Goal: Transaction & Acquisition: Purchase product/service

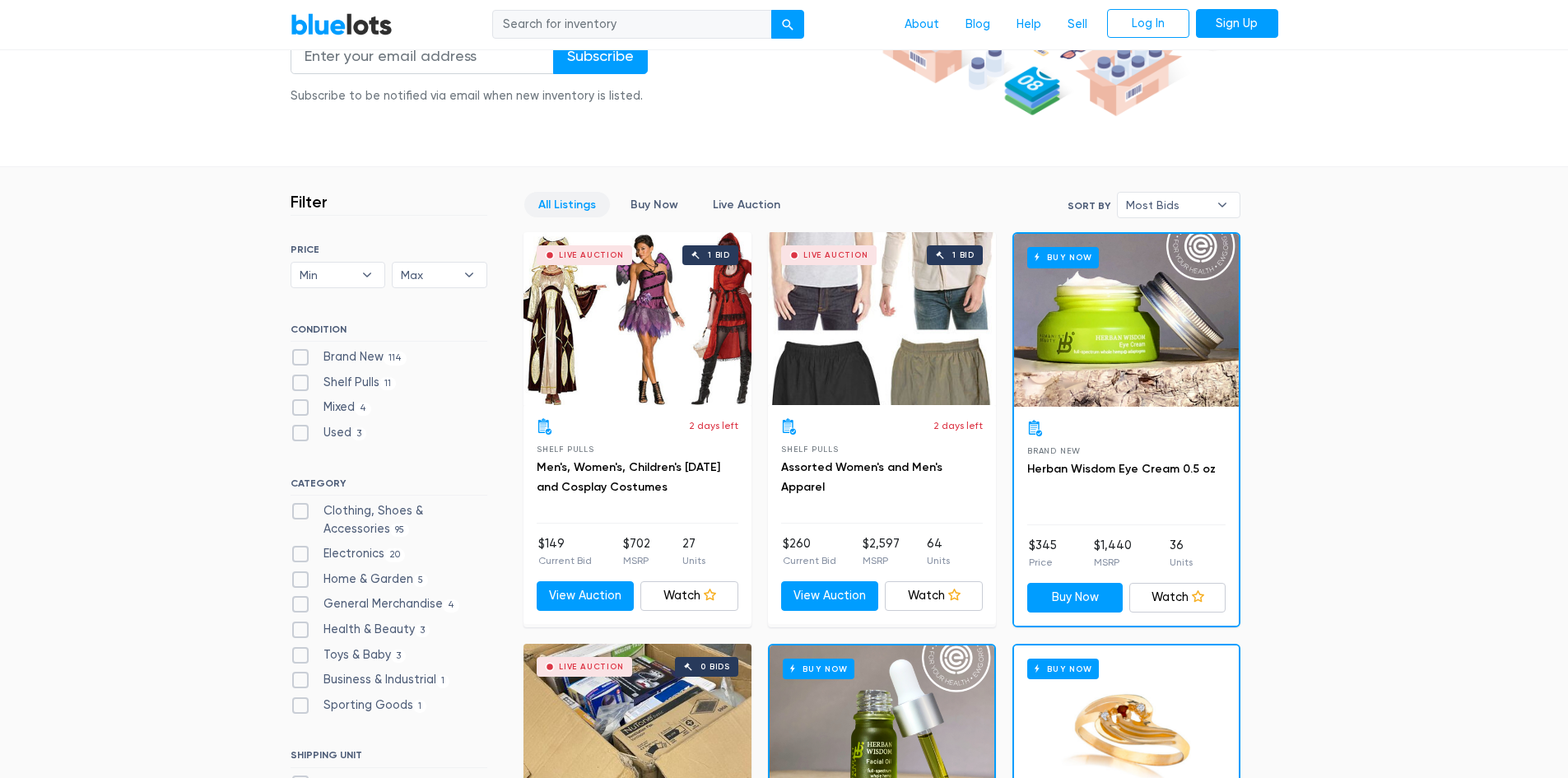
scroll to position [329, 0]
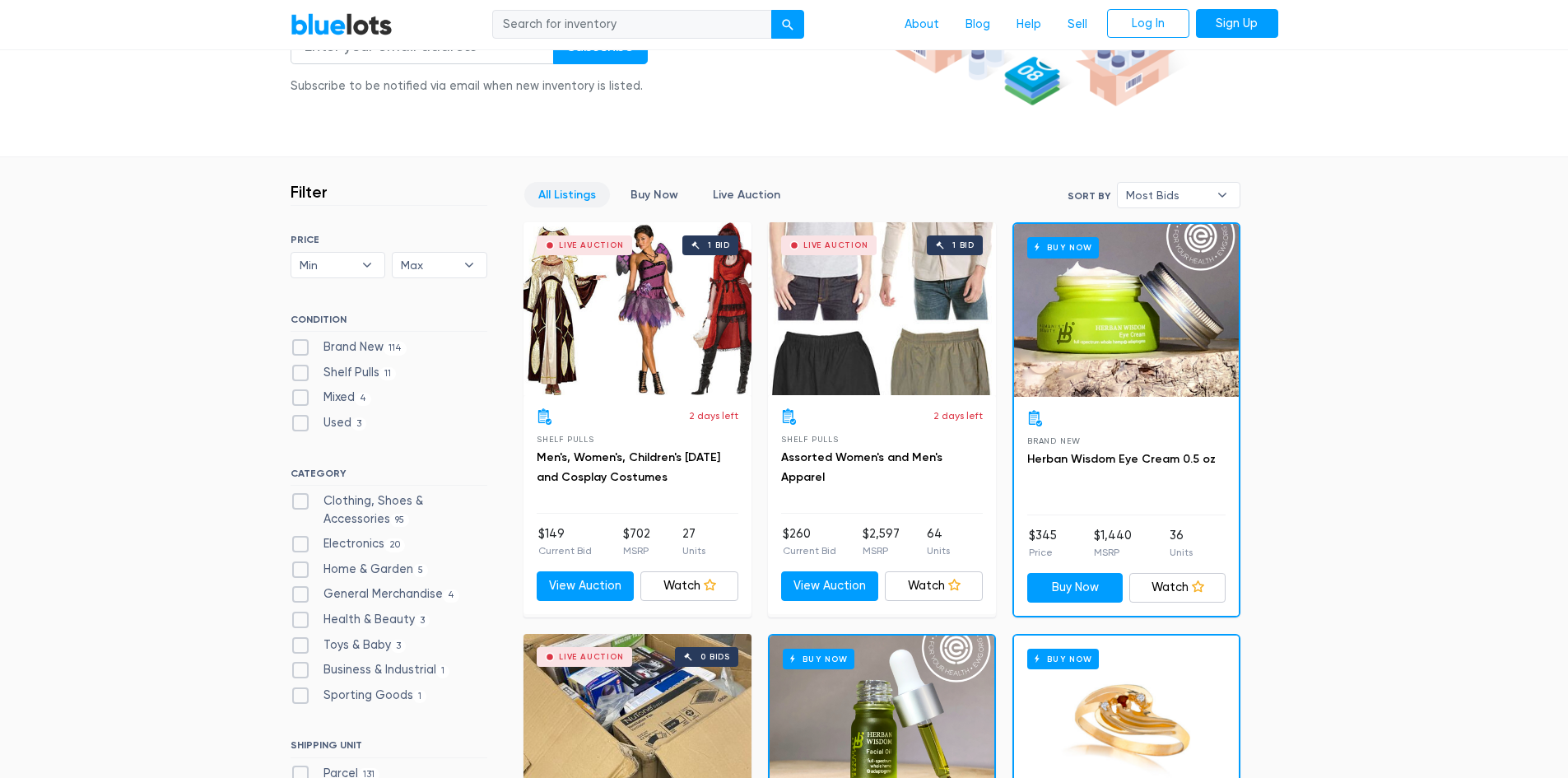
click at [295, 349] on label "Brand New 114" at bounding box center [349, 347] width 117 height 18
click at [295, 349] on New"] "Brand New 114" at bounding box center [296, 343] width 11 height 11
checkbox New"] "true"
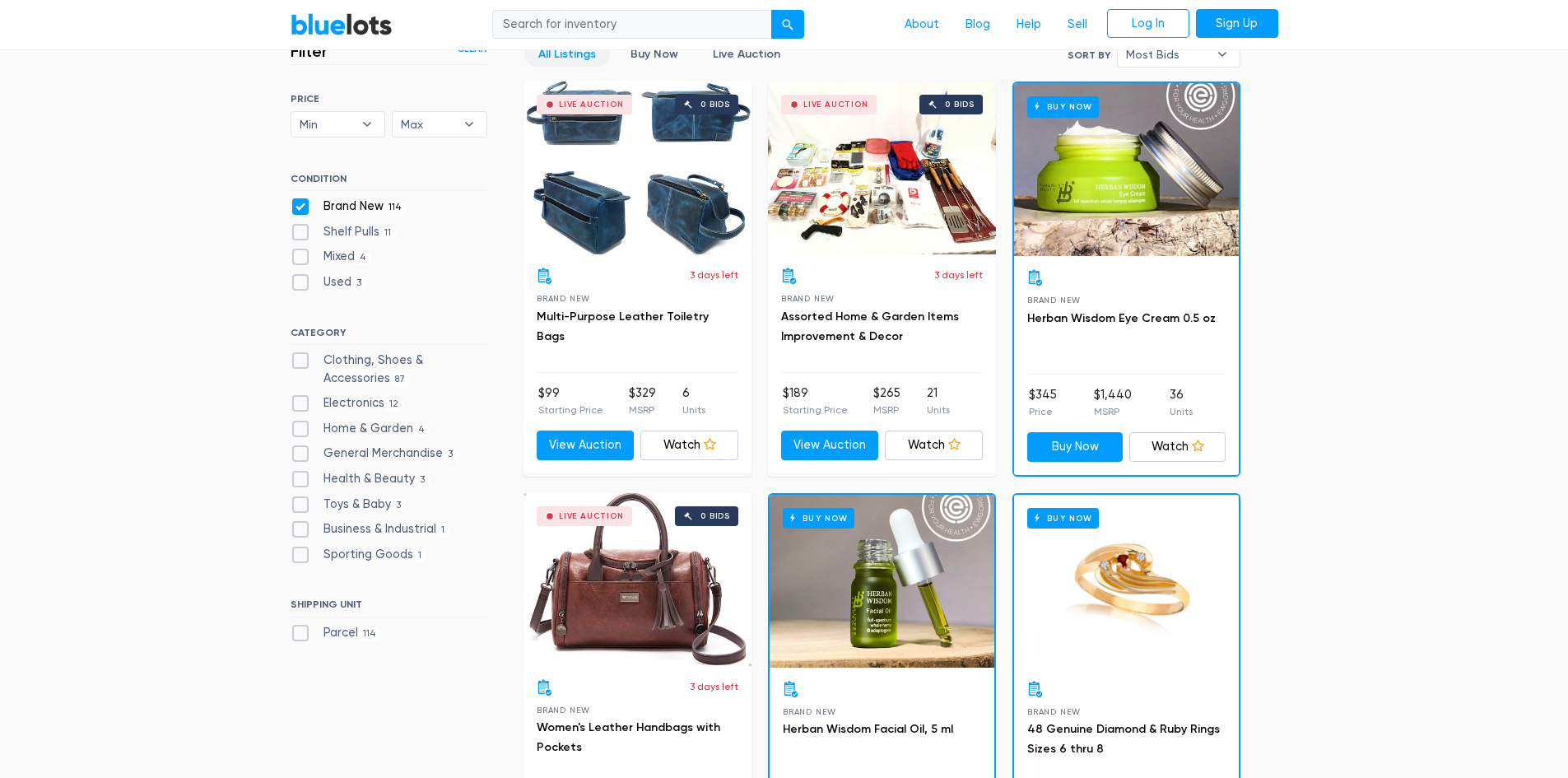
scroll to position [494, 0]
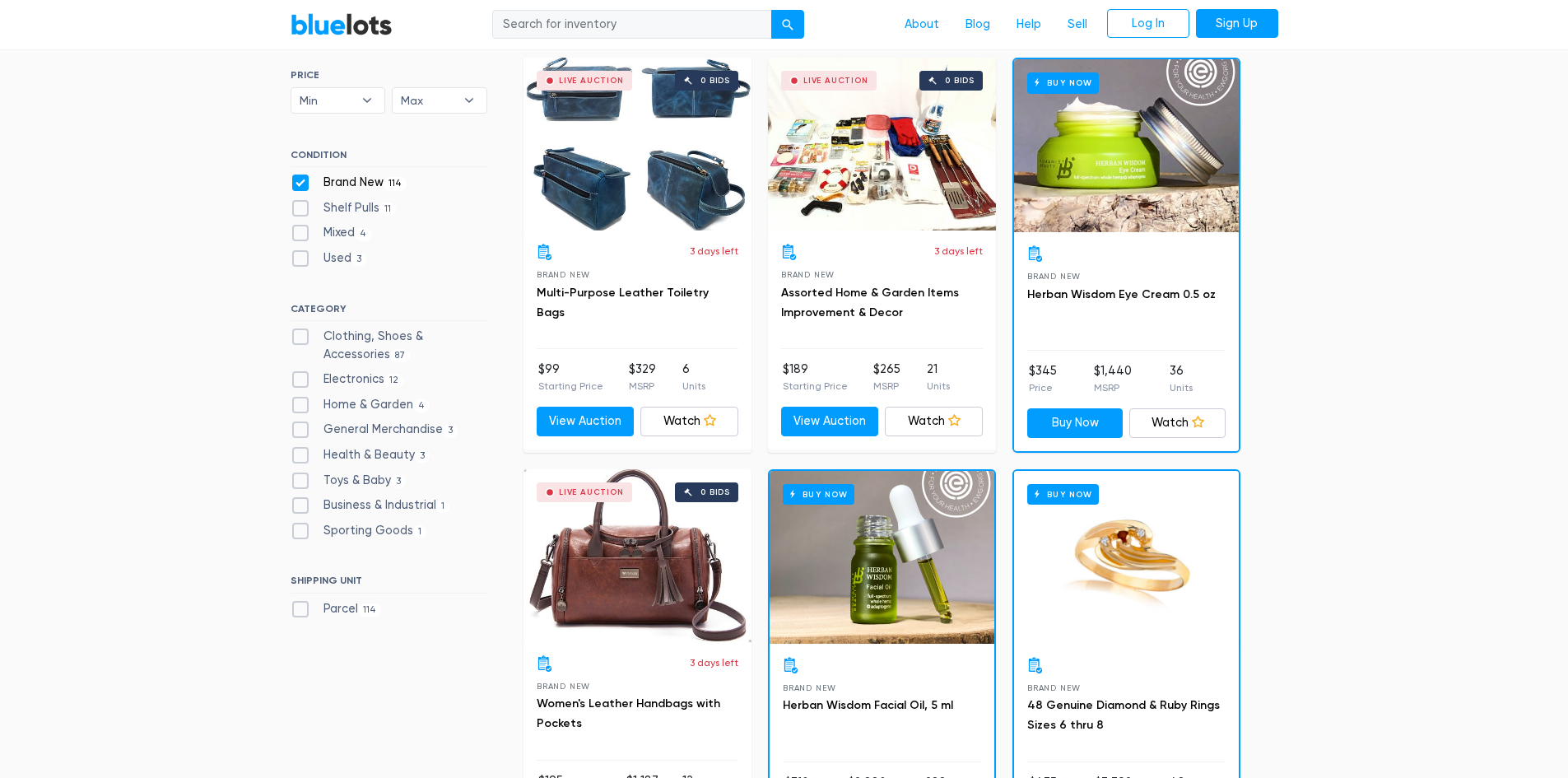
click at [297, 334] on label "Clothing, Shoes & Accessories 87" at bounding box center [389, 345] width 197 height 35
click at [297, 334] on Accessories"] "Clothing, Shoes & Accessories 87" at bounding box center [296, 333] width 11 height 11
checkbox Accessories"] "true"
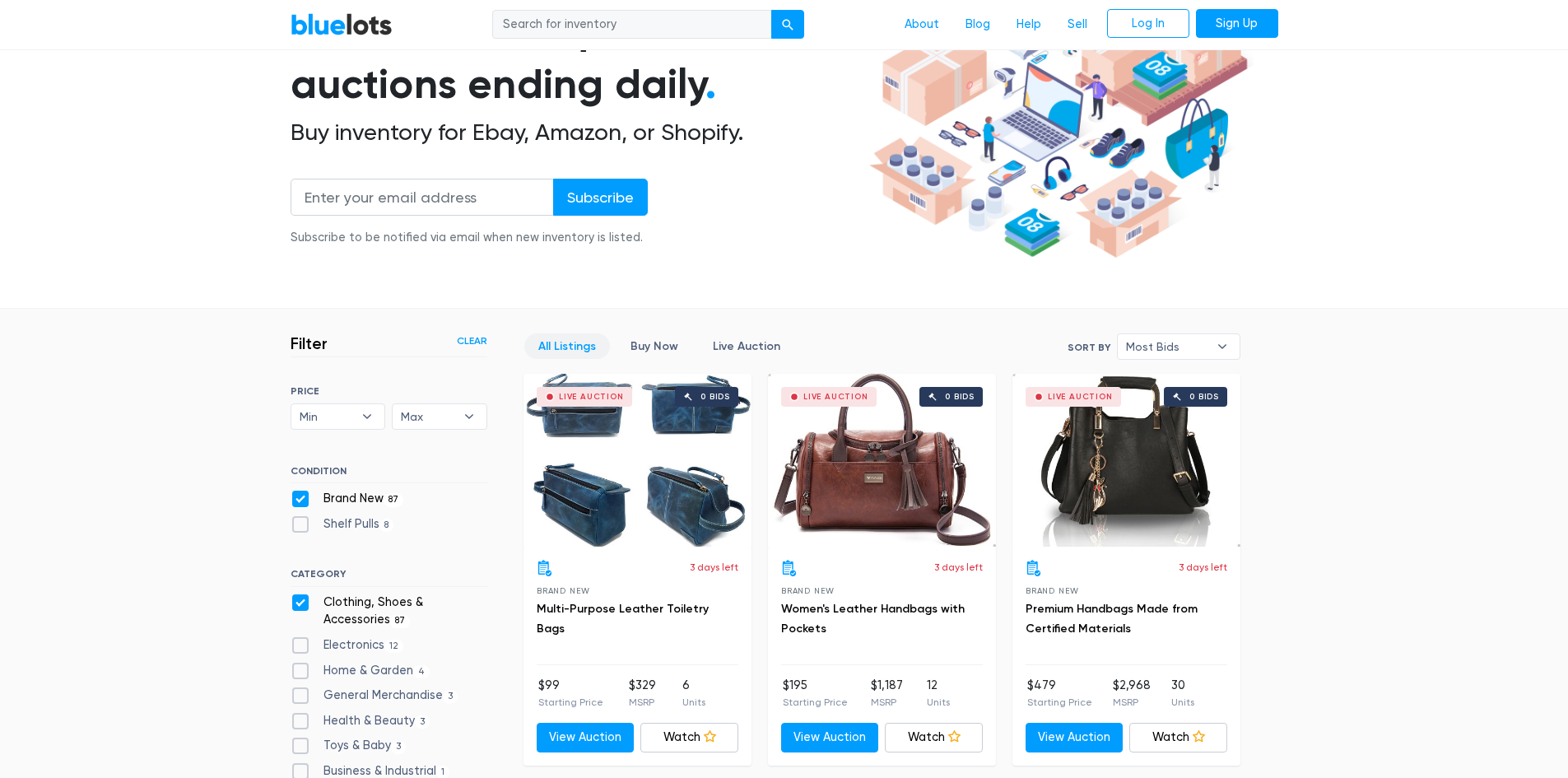
scroll to position [442, 0]
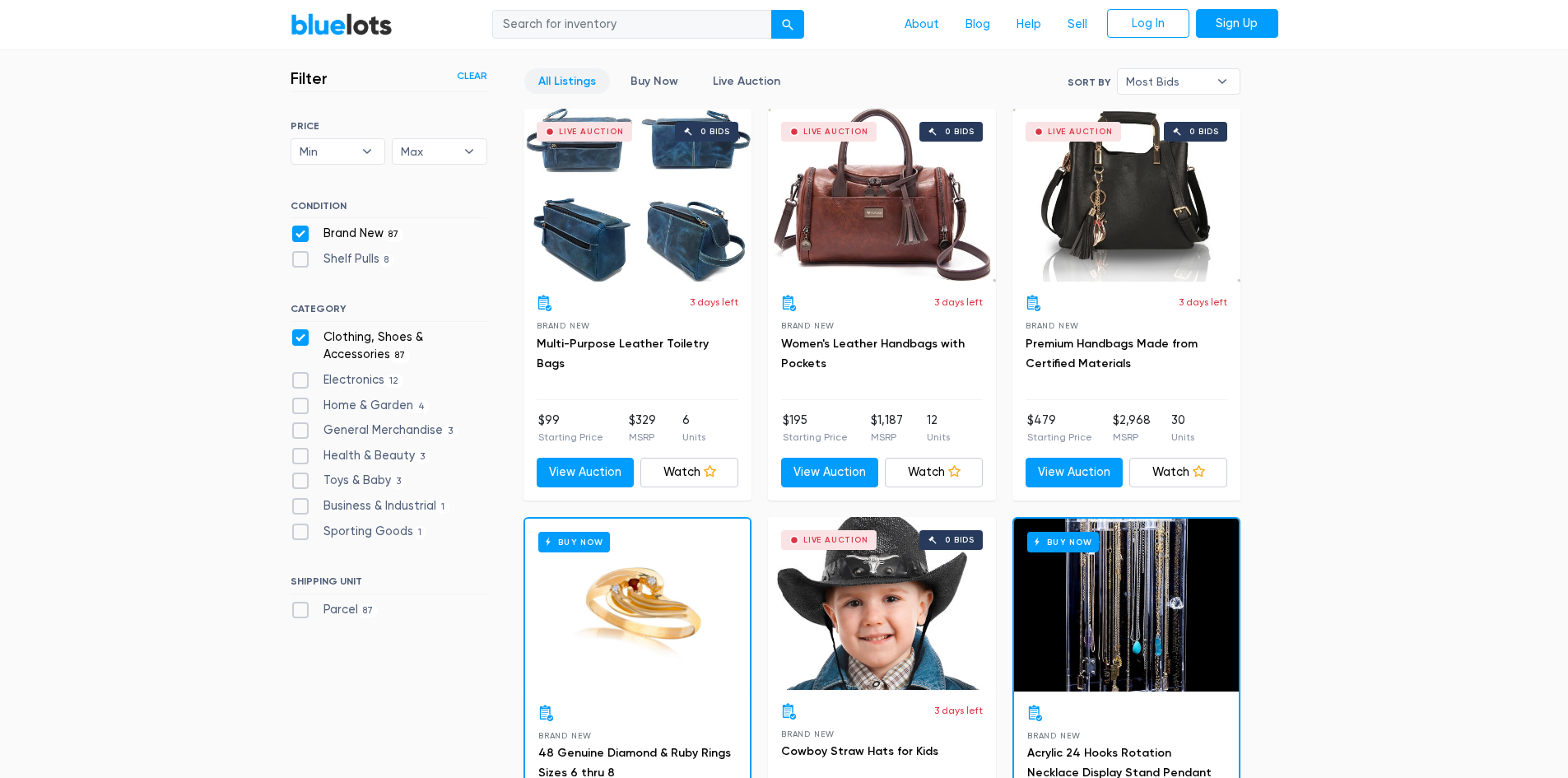
click at [303, 340] on label "Clothing, Shoes & Accessories 87" at bounding box center [389, 346] width 197 height 35
click at [301, 339] on Accessories"] "Clothing, Shoes & Accessories 87" at bounding box center [296, 334] width 11 height 11
checkbox Accessories"] "false"
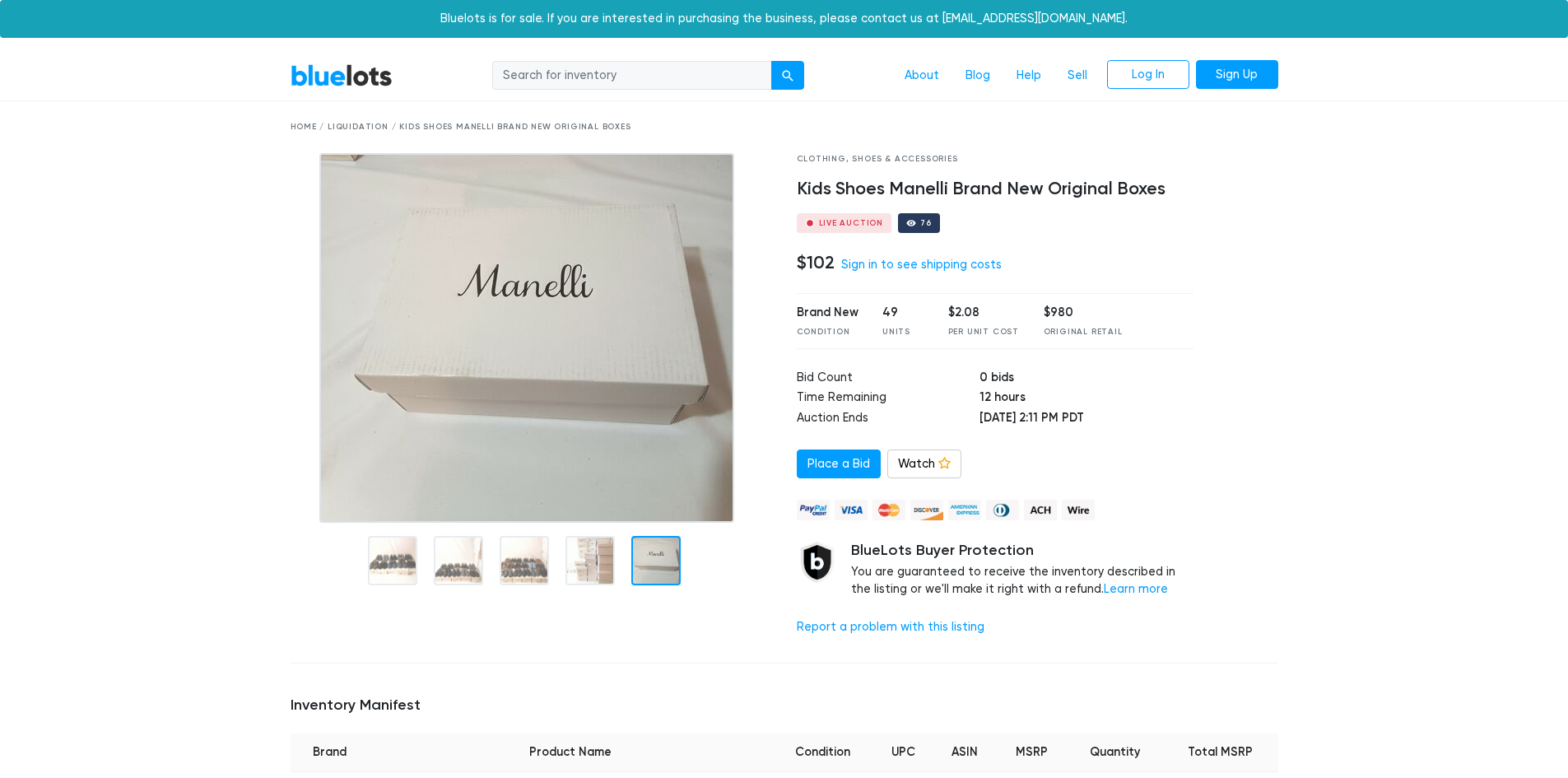
click at [964, 302] on div "Brand New Condition 49 Units $2.08 Per Unit Cost $980 Original Retail" at bounding box center [995, 320] width 398 height 55
click at [960, 313] on div "$2.08" at bounding box center [983, 313] width 71 height 18
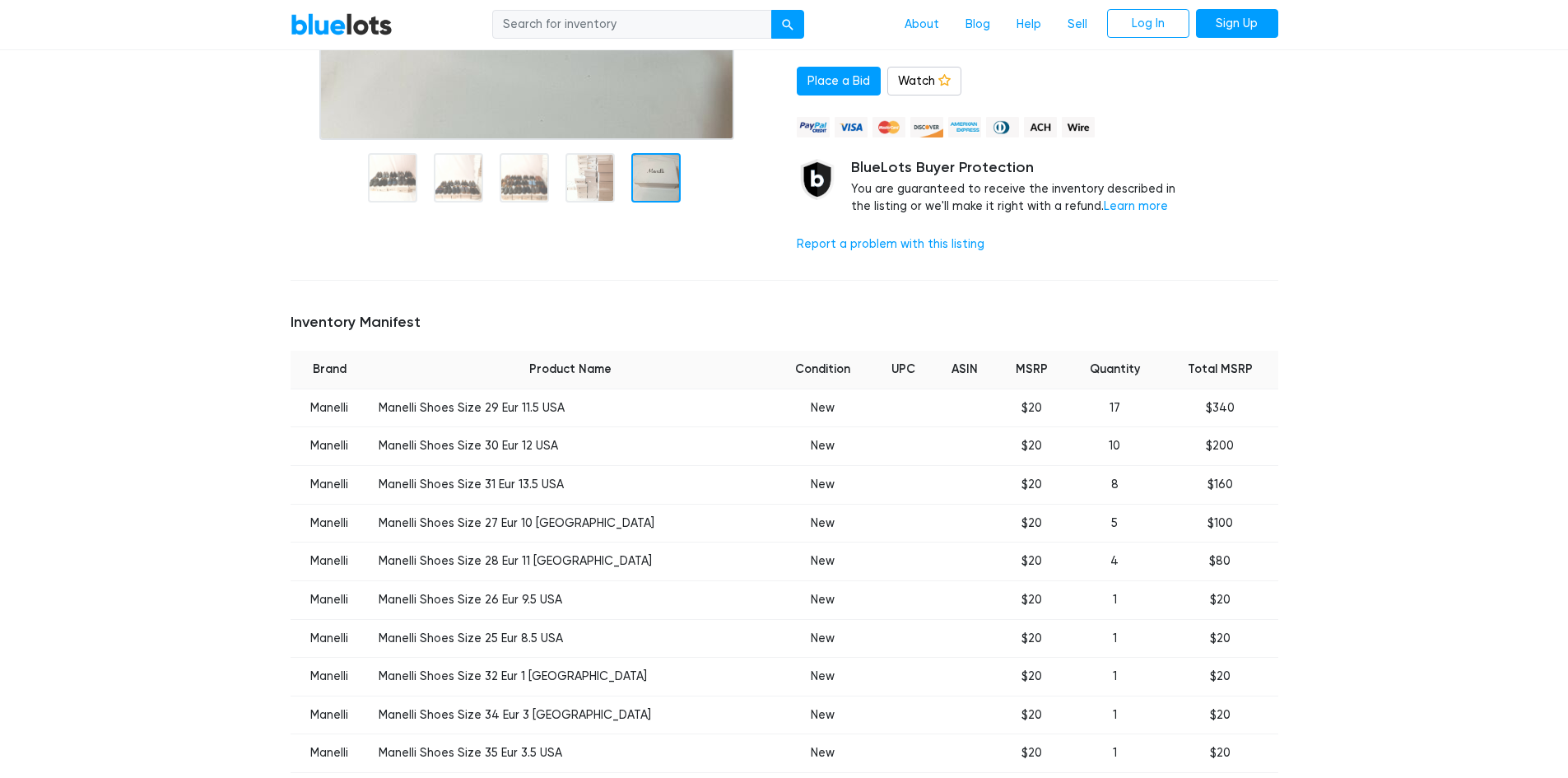
scroll to position [412, 0]
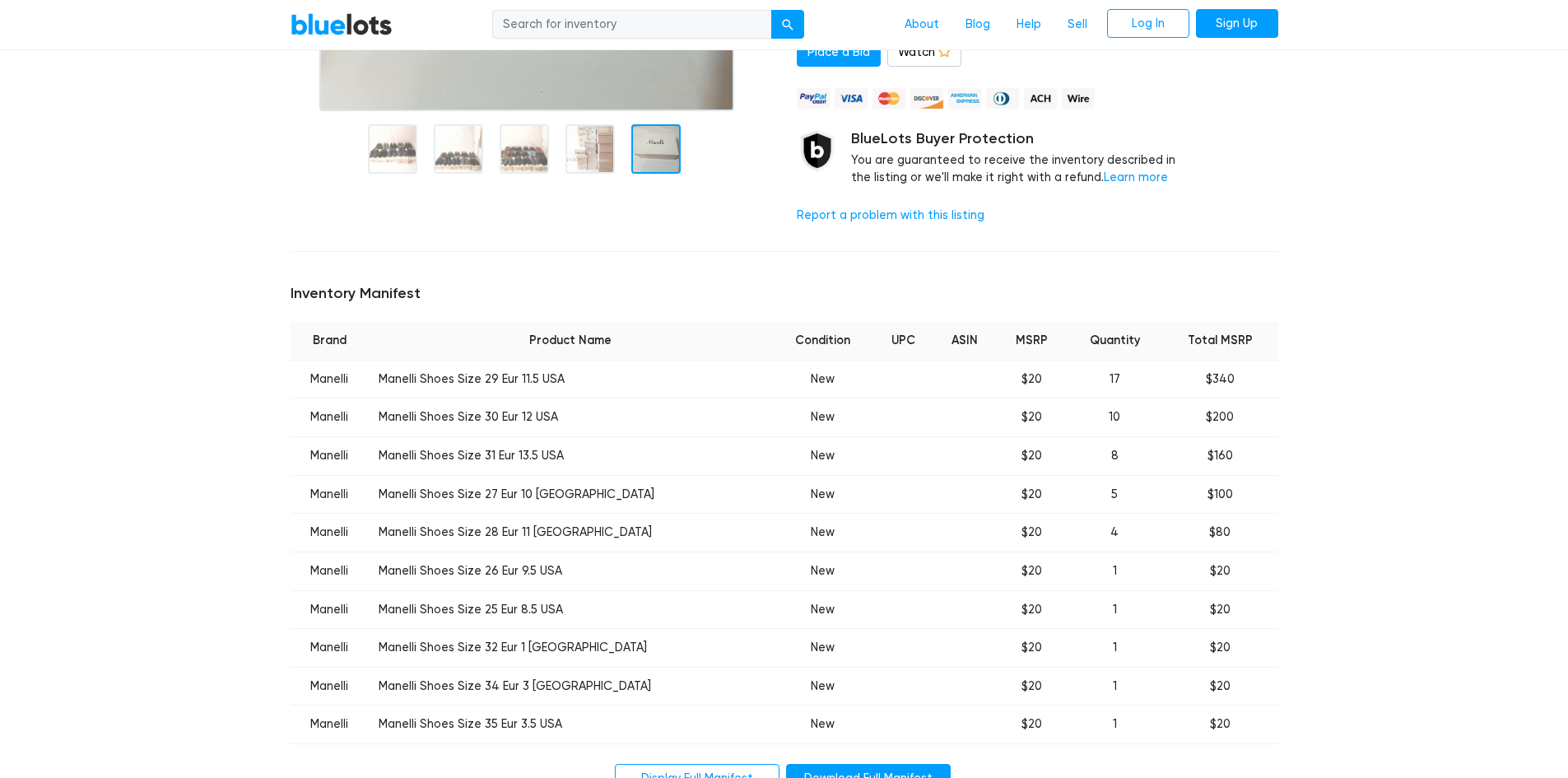
click at [330, 373] on td "Manelli" at bounding box center [329, 379] width 78 height 39
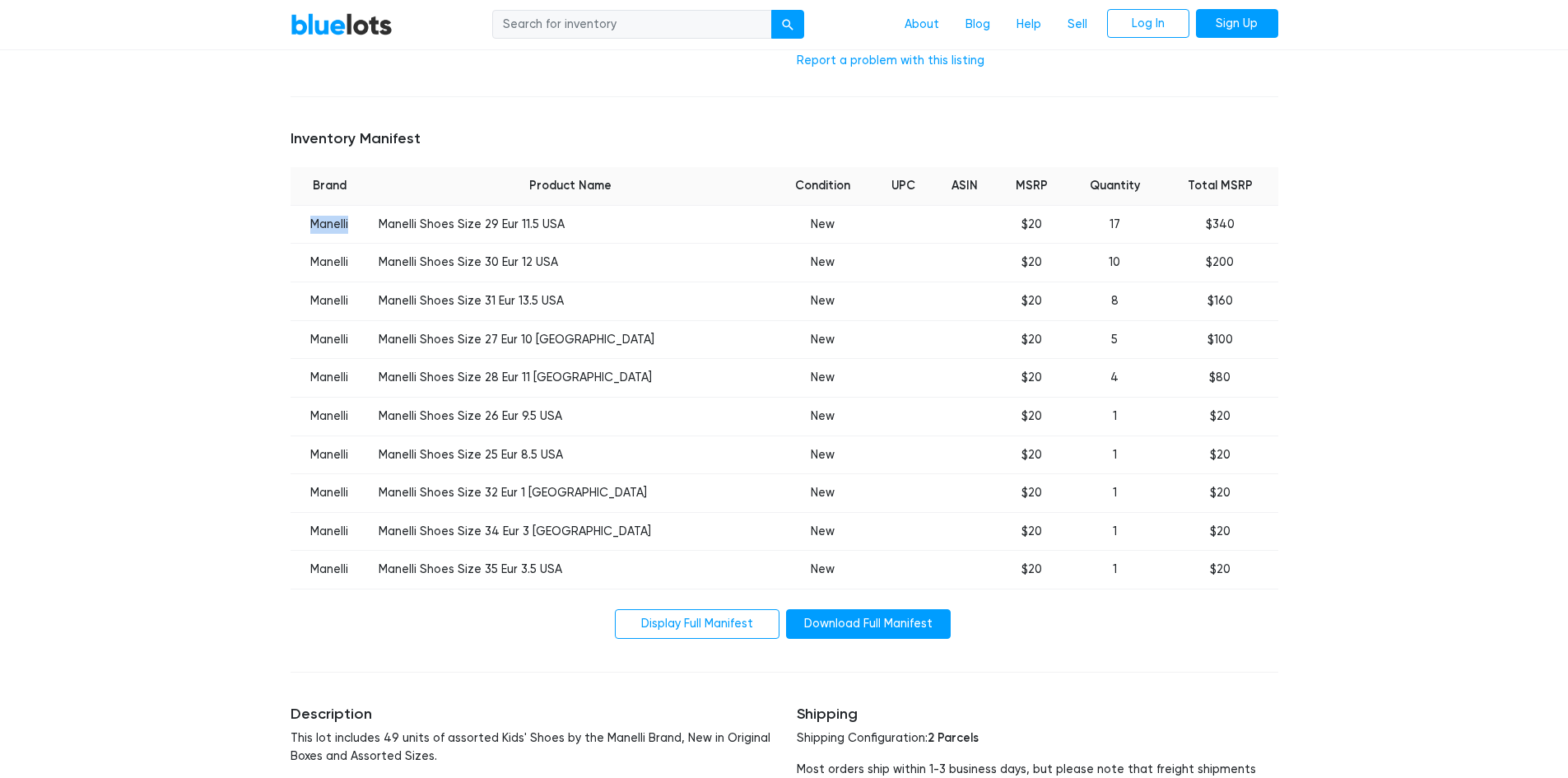
scroll to position [741, 0]
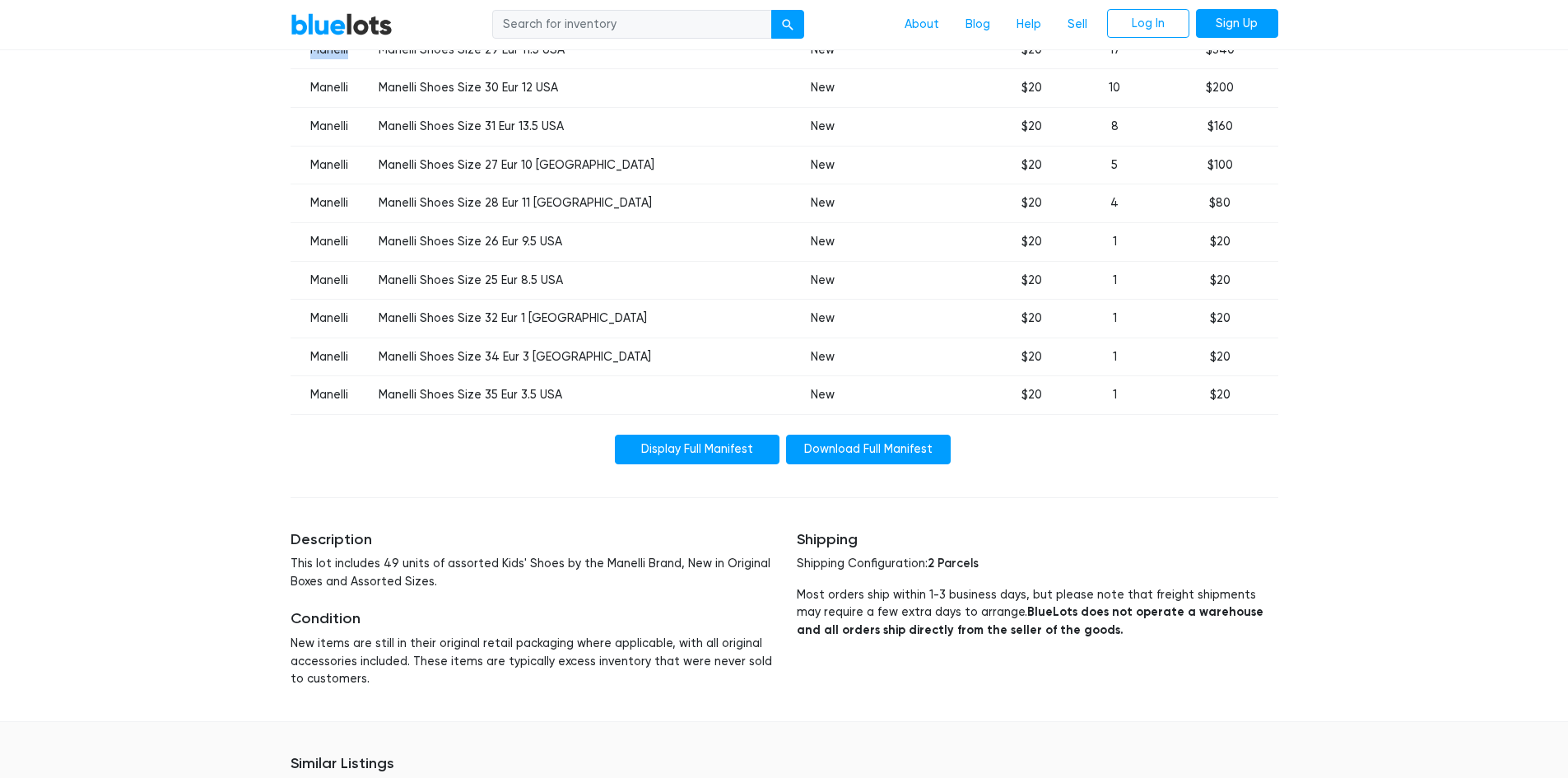
click at [720, 451] on link "Display Full Manifest" at bounding box center [697, 449] width 165 height 30
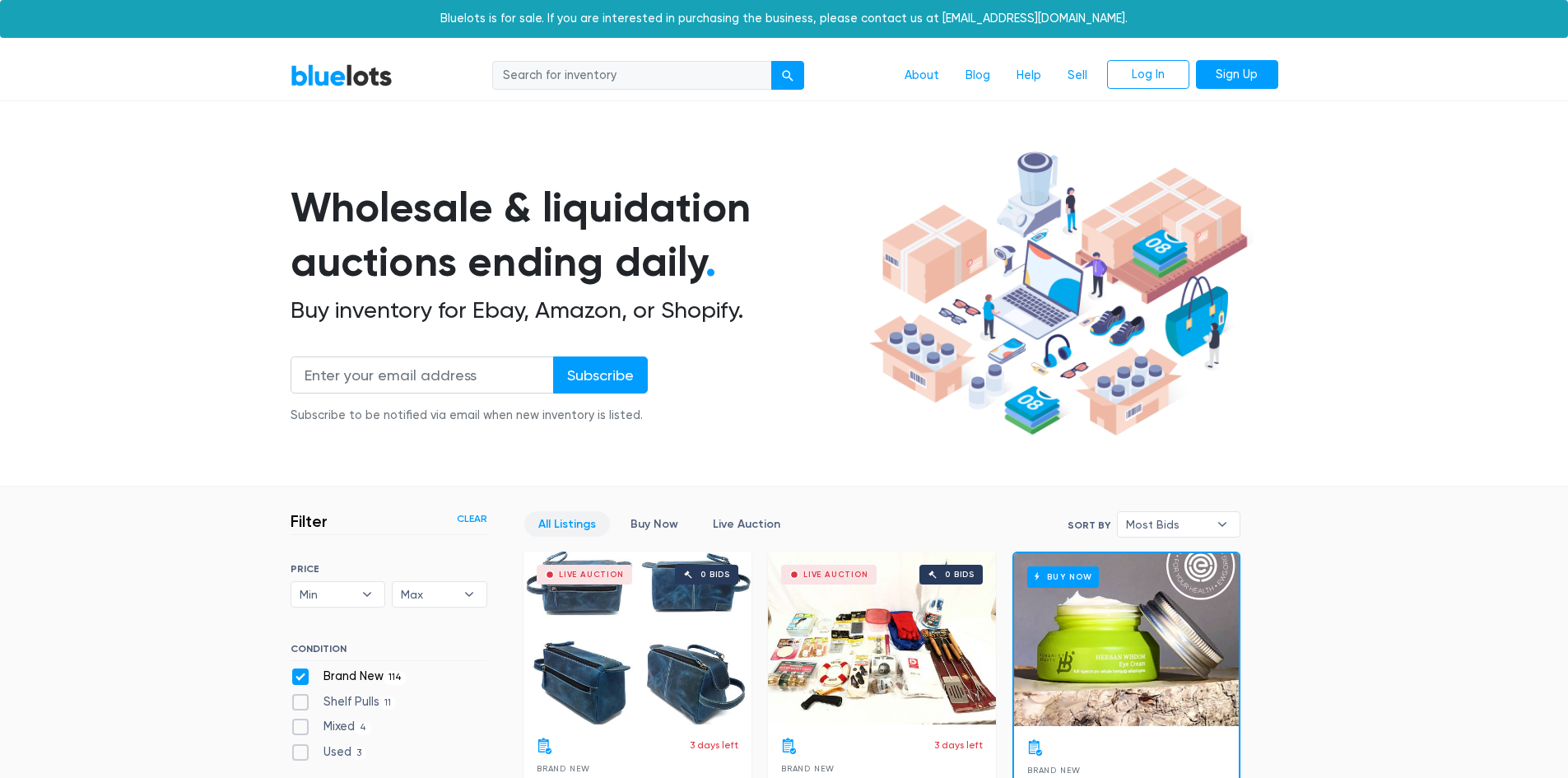
scroll to position [442, 0]
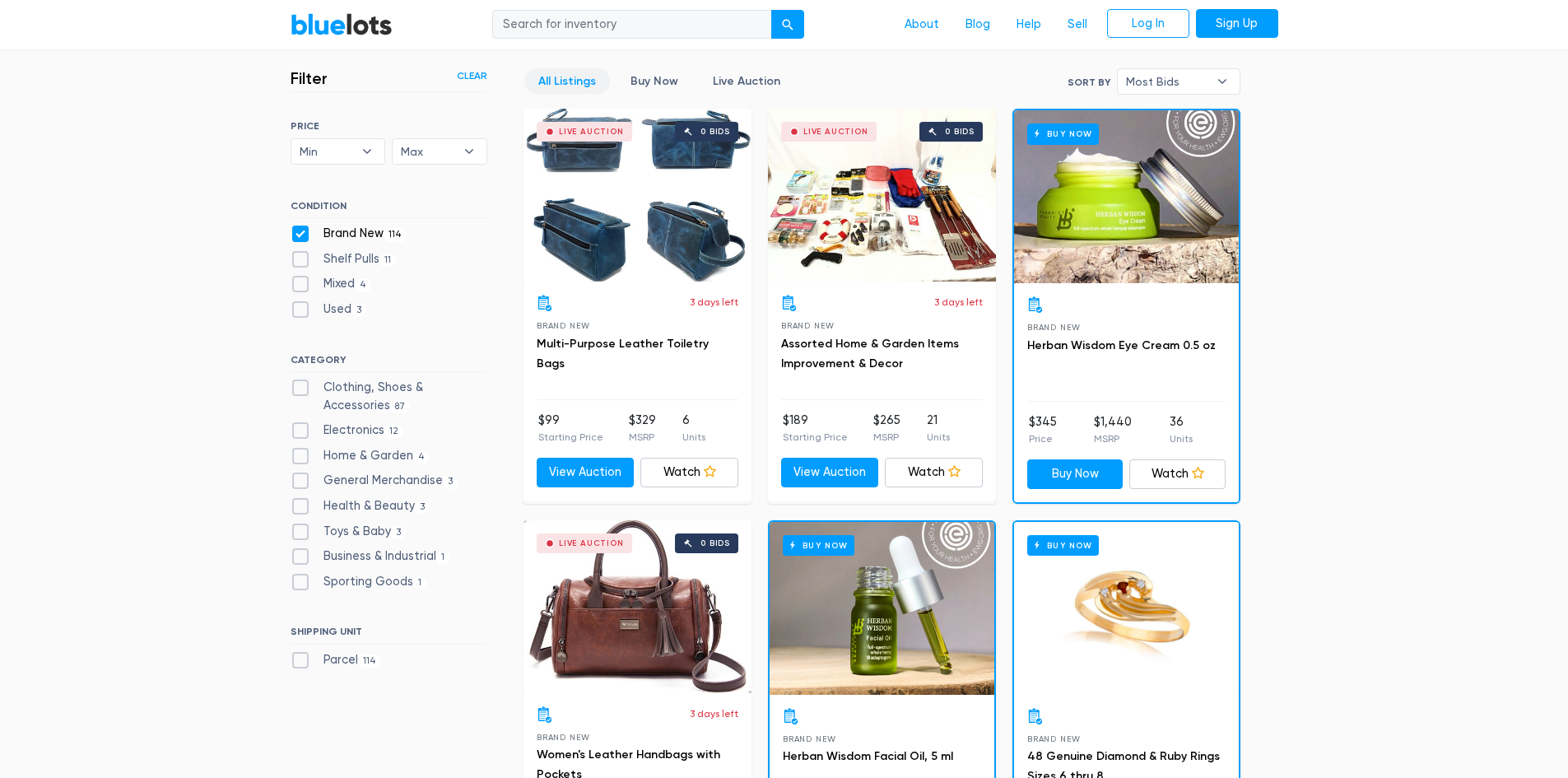
click at [295, 429] on label "Electronics 12" at bounding box center [348, 430] width 114 height 18
click at [295, 429] on input "Electronics 12" at bounding box center [296, 427] width 11 height 11
checkbox input "true"
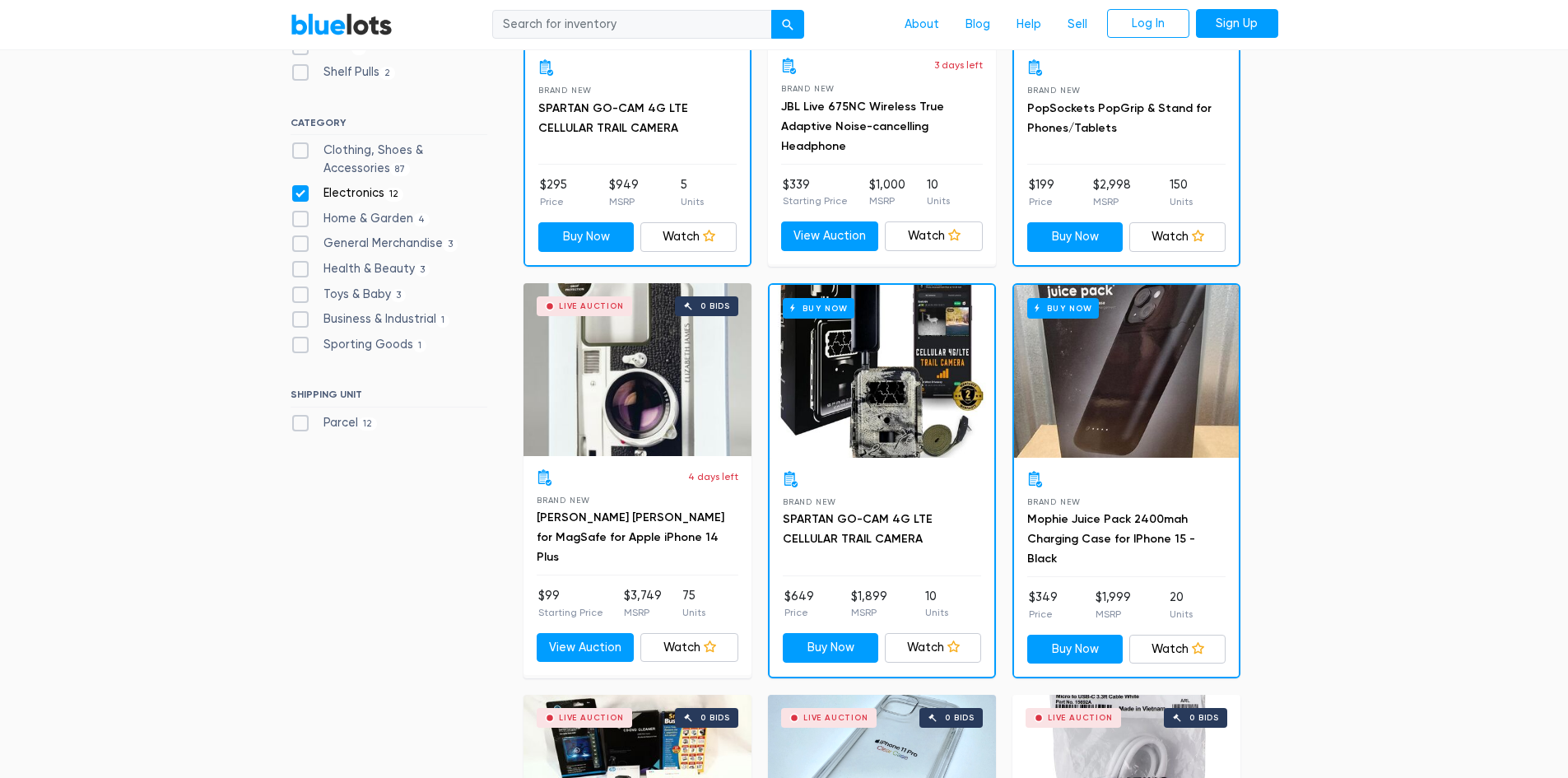
scroll to position [525, 0]
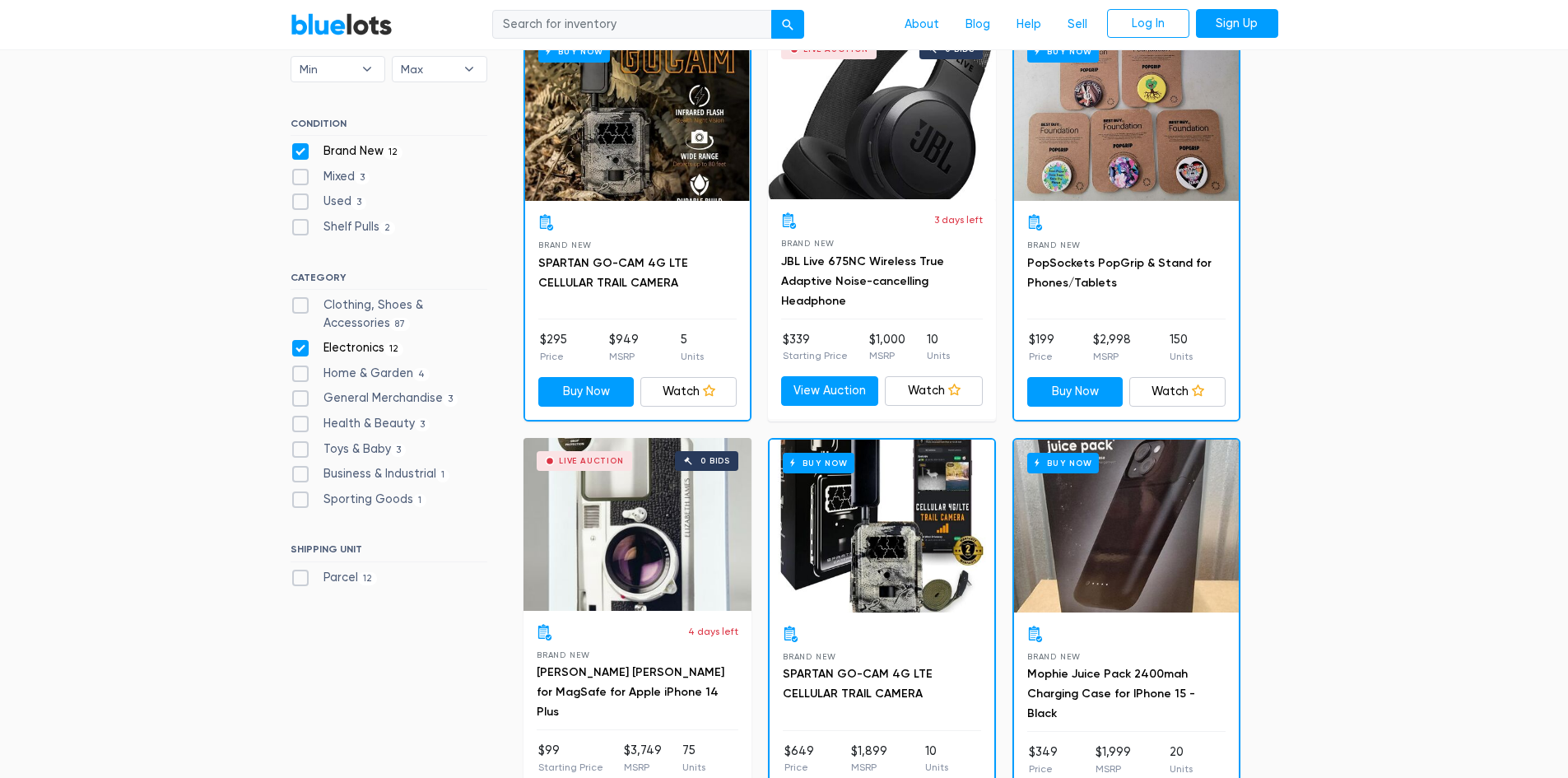
click at [300, 353] on label "Electronics 12" at bounding box center [348, 348] width 114 height 18
click at [300, 350] on input "Electronics 12" at bounding box center [296, 344] width 11 height 11
checkbox input "false"
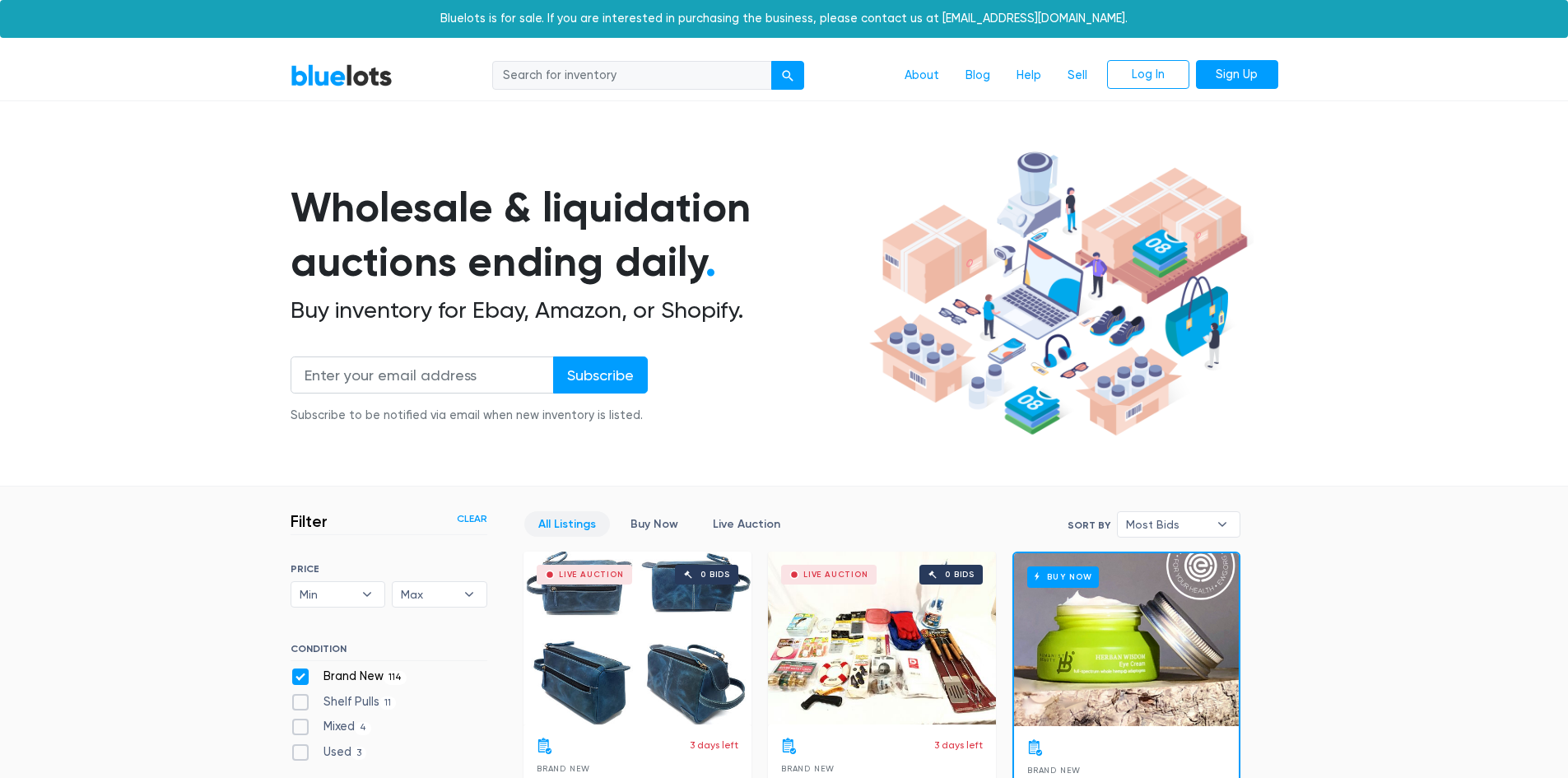
scroll to position [442, 0]
